Goal: Information Seeking & Learning: Learn about a topic

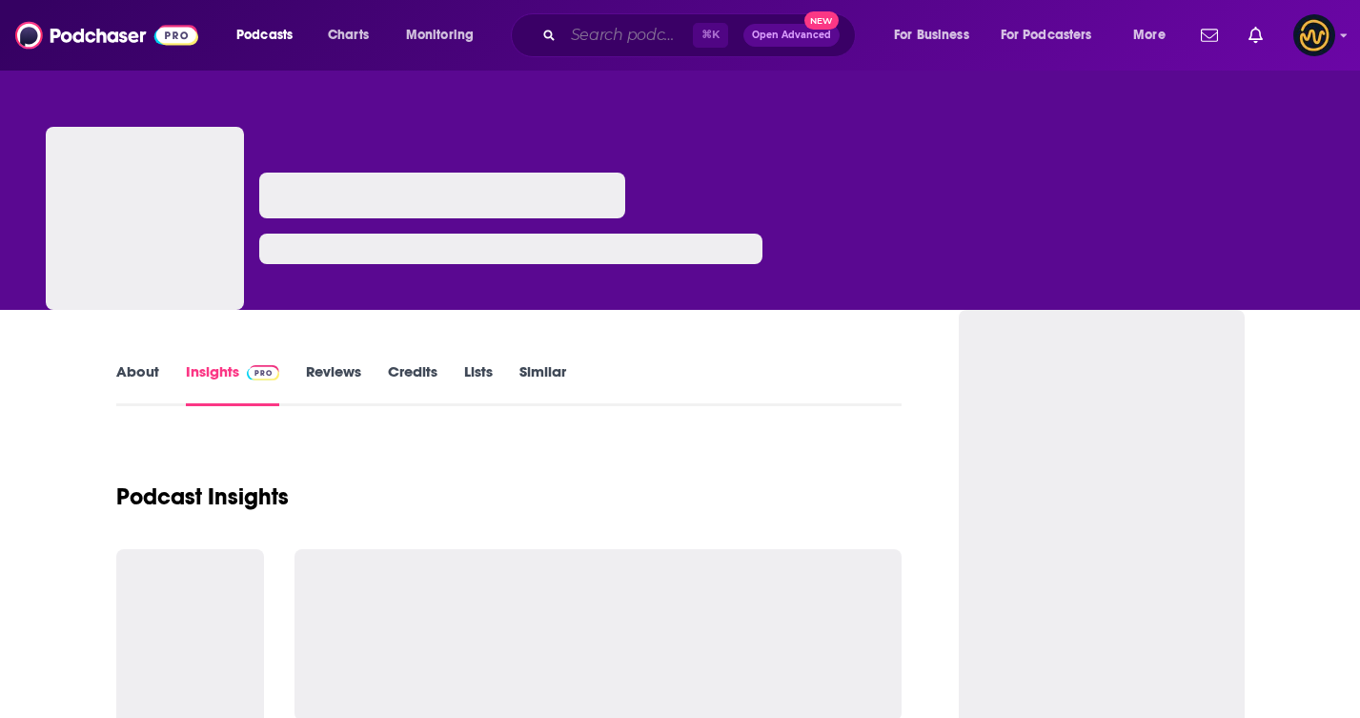
click at [569, 35] on input "Search podcasts, credits, & more..." at bounding box center [628, 35] width 130 height 31
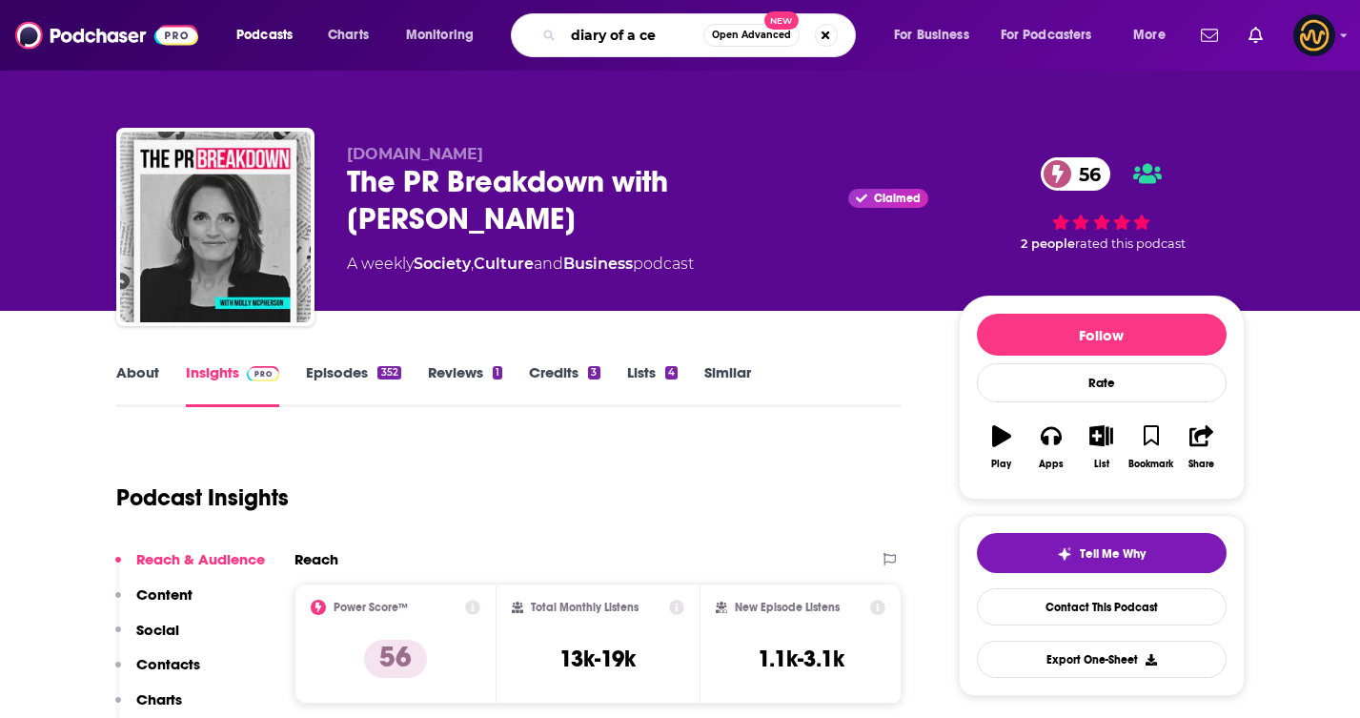
type input "diary of a ceo"
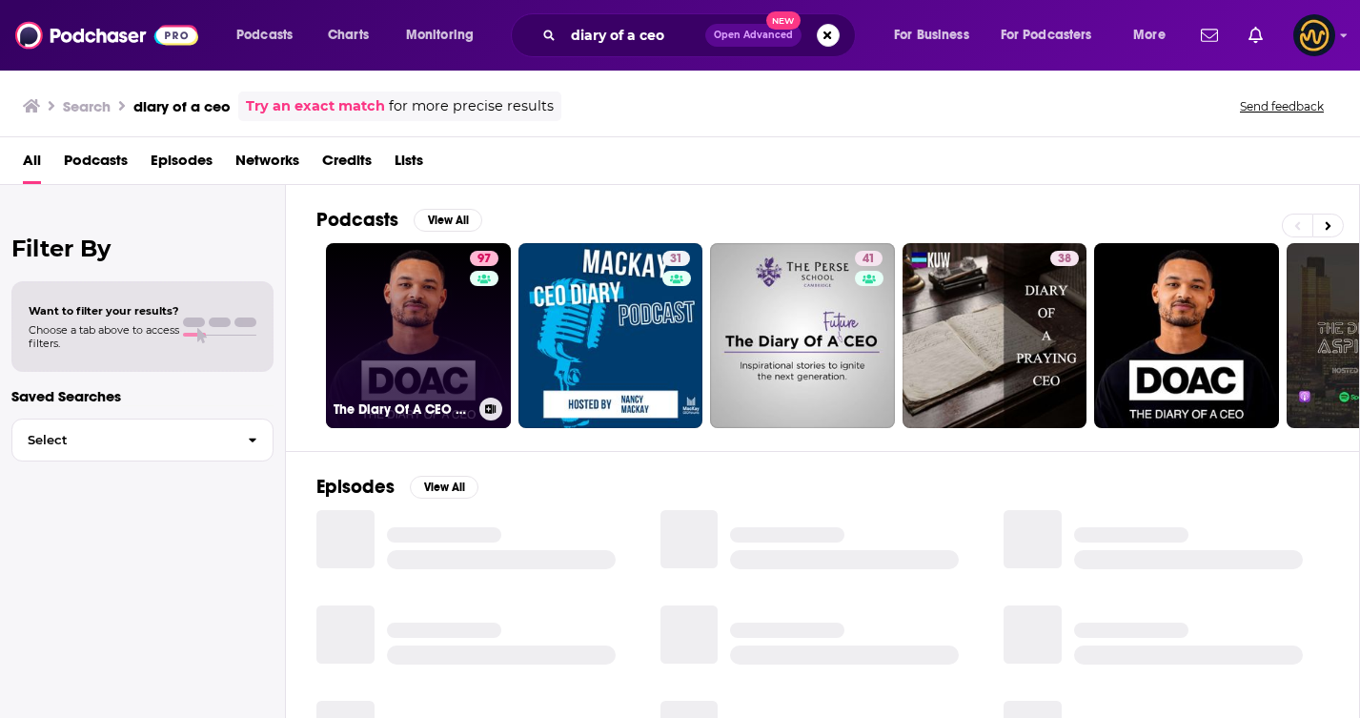
click at [430, 304] on link "97 The Diary Of A CEO with [PERSON_NAME]" at bounding box center [418, 335] width 185 height 185
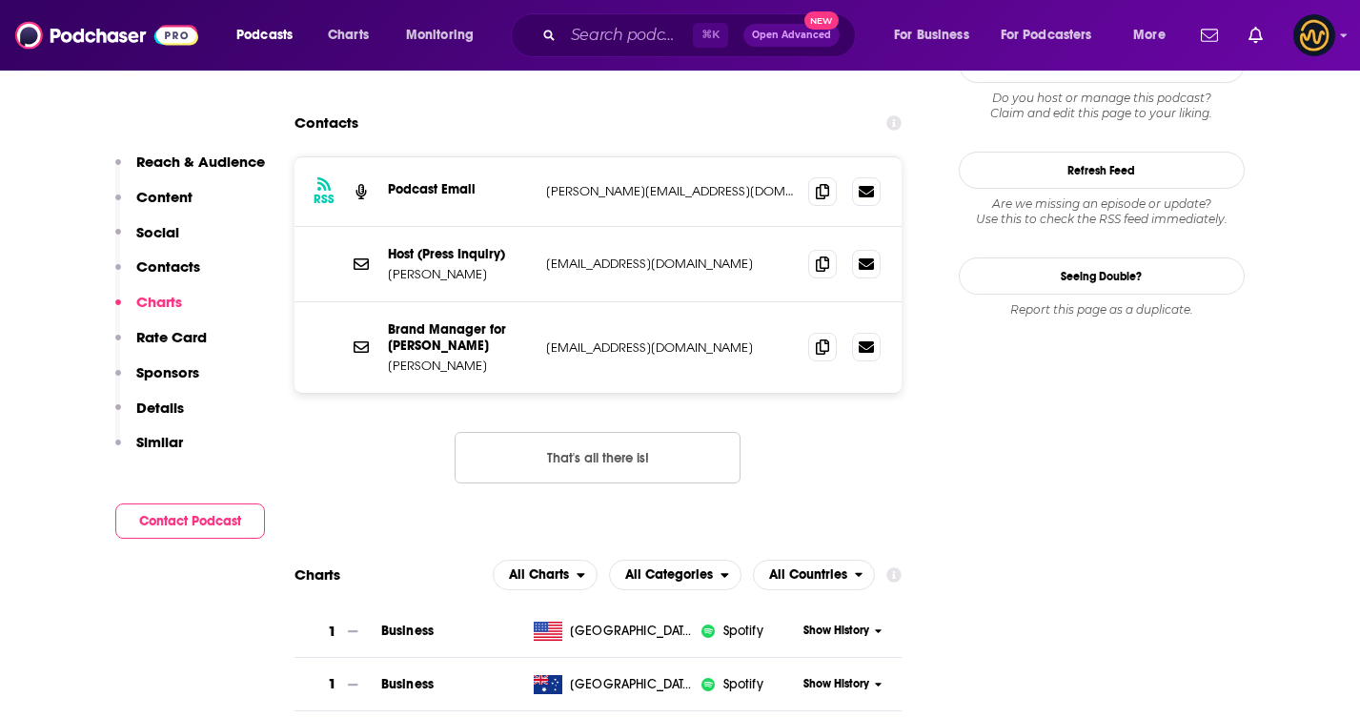
scroll to position [1798, 0]
